Goal: Information Seeking & Learning: Learn about a topic

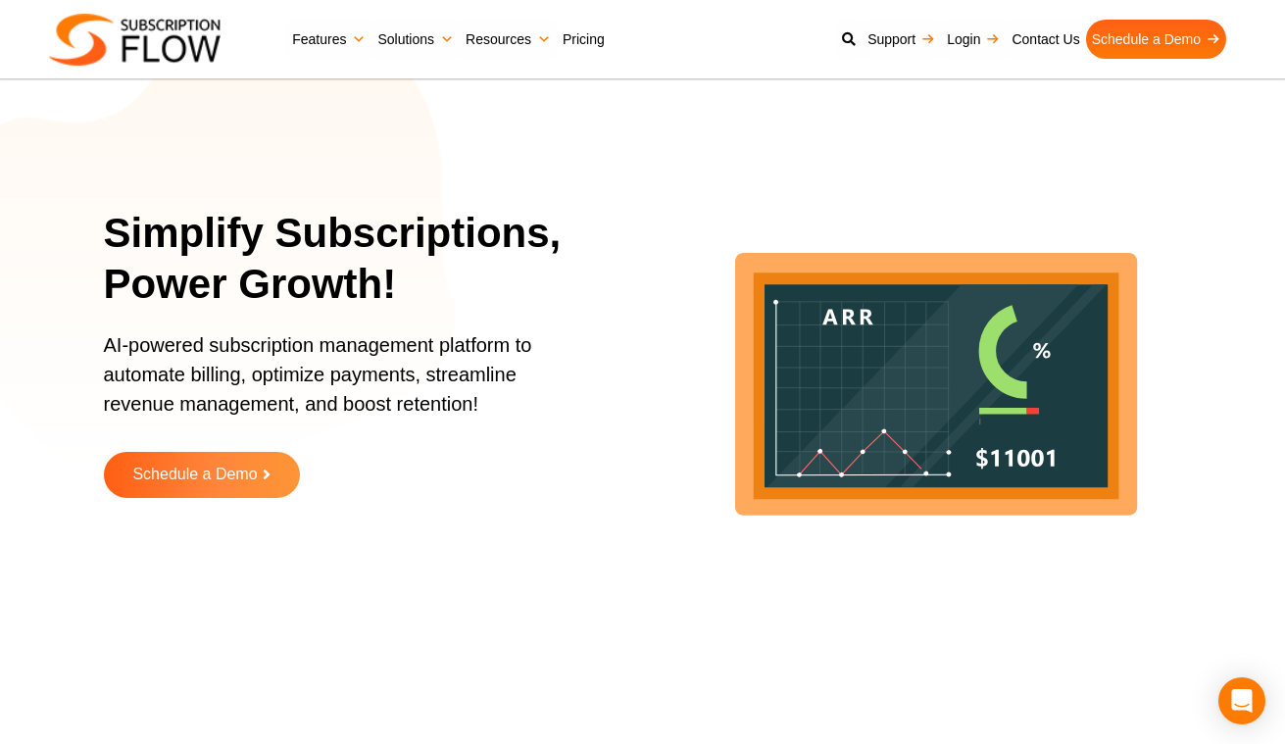
click at [572, 39] on link "Pricing" at bounding box center [584, 39] width 54 height 39
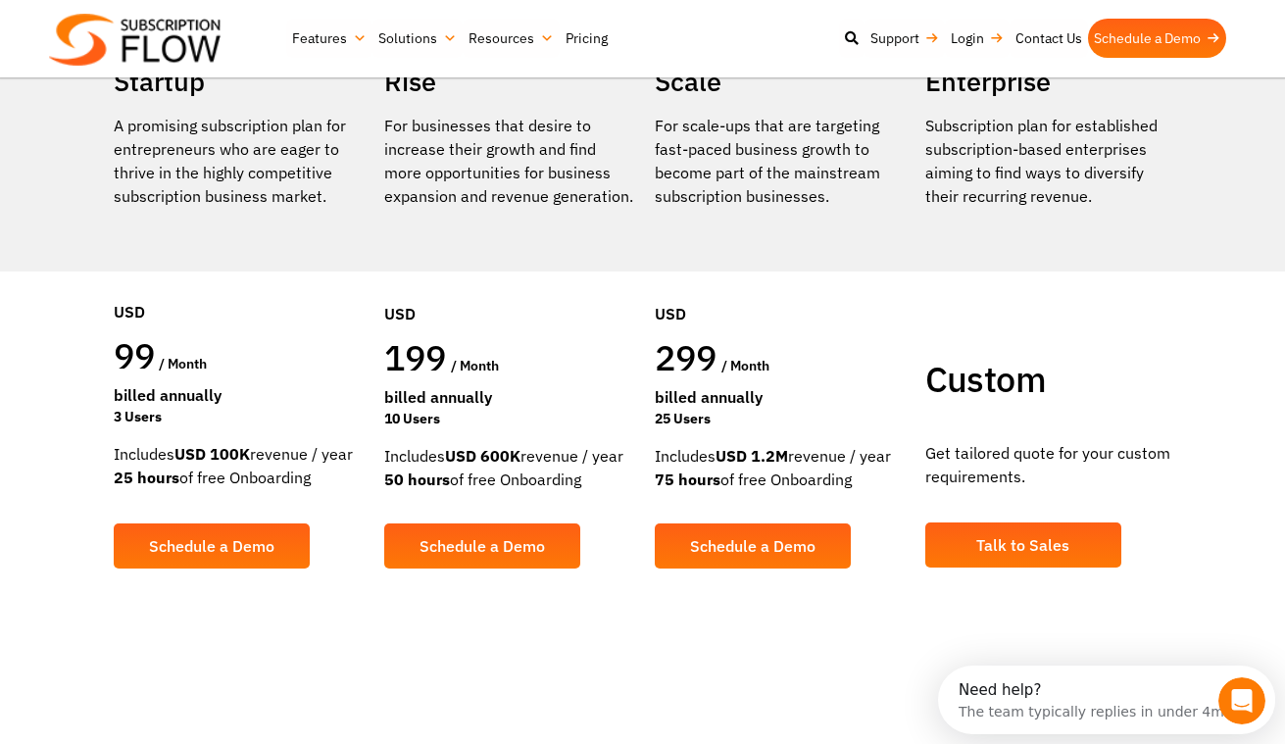
scroll to position [431, 0]
